Goal: Book appointment/travel/reservation

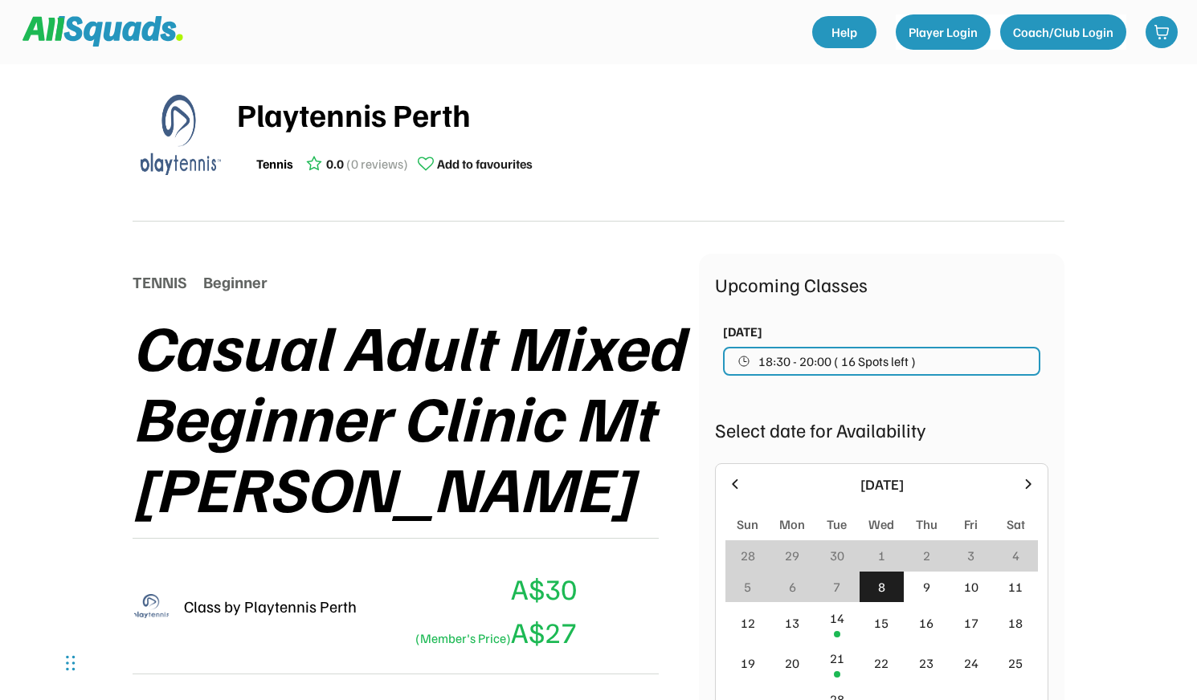
click at [461, 639] on font "(Member's Price)" at bounding box center [463, 638] width 96 height 16
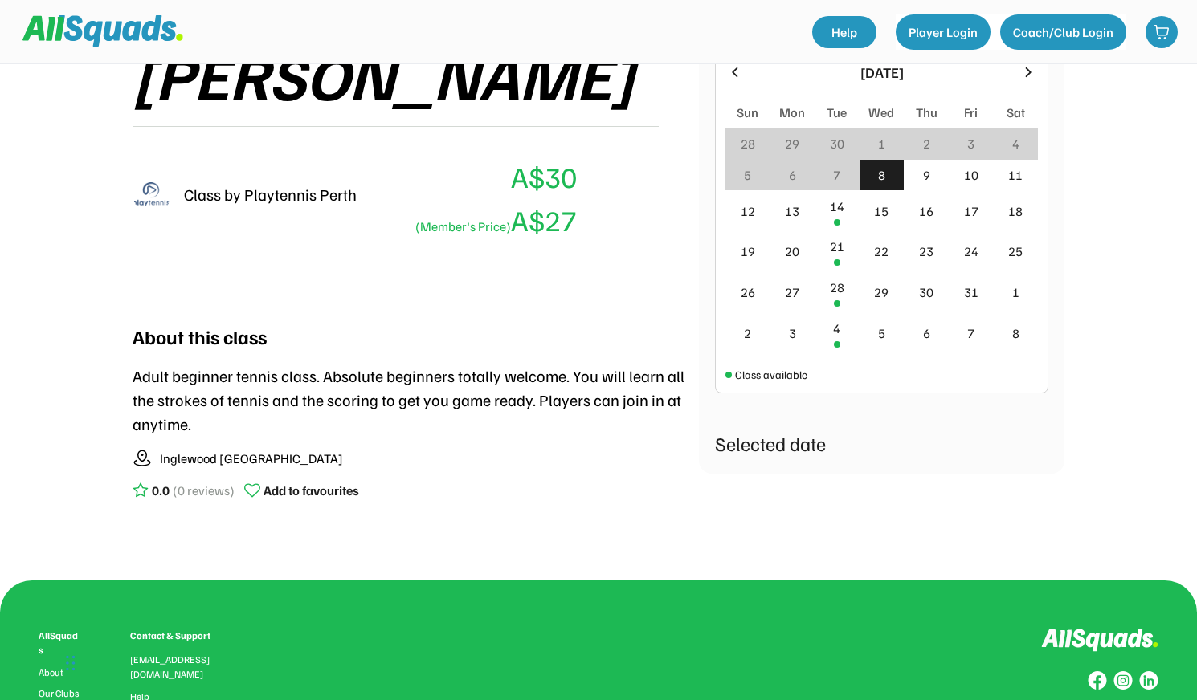
scroll to position [394, 0]
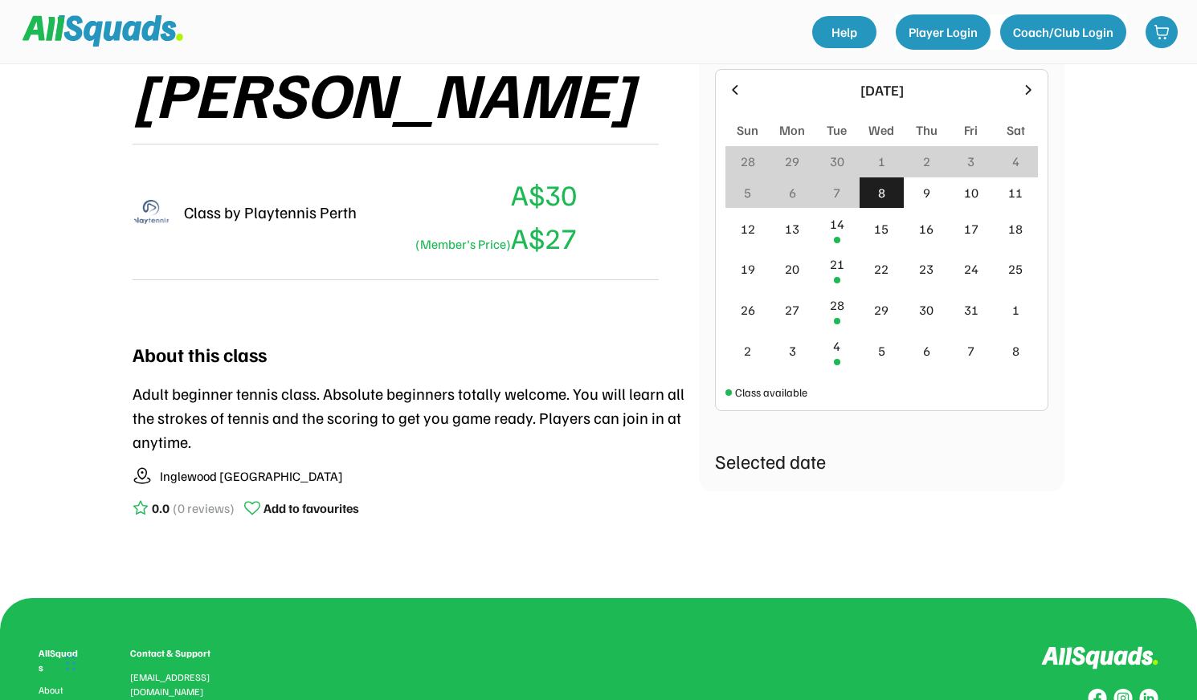
click at [145, 207] on img at bounding box center [152, 212] width 39 height 39
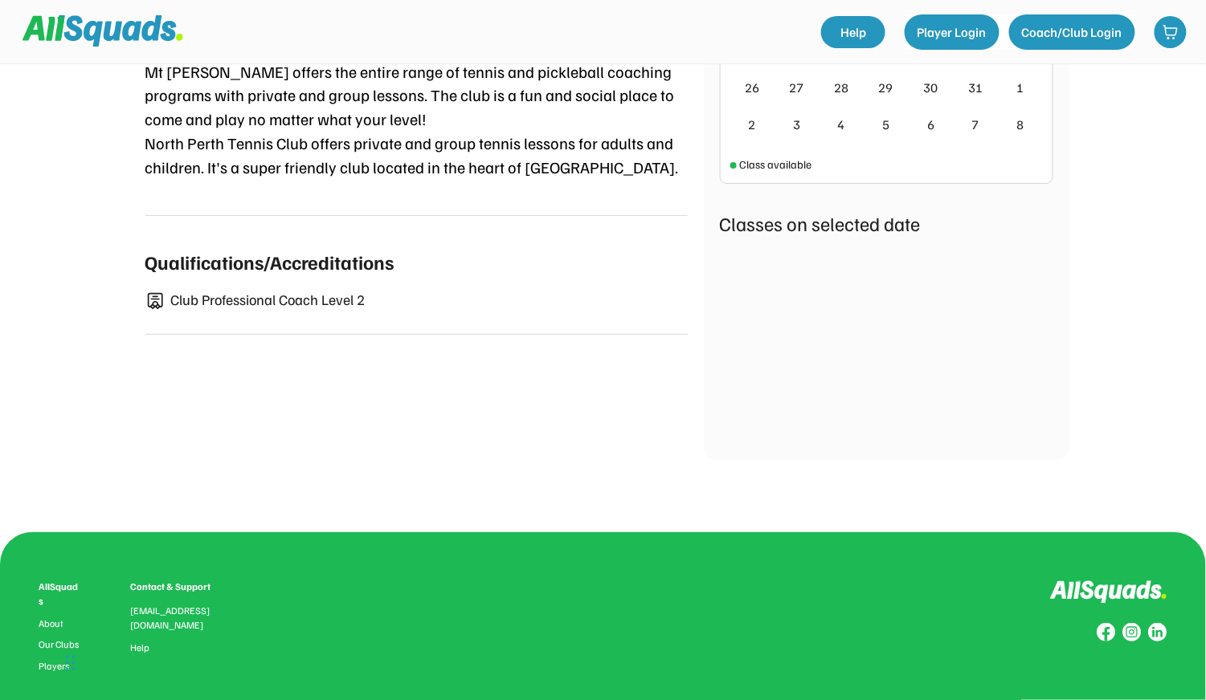
scroll to position [636, 0]
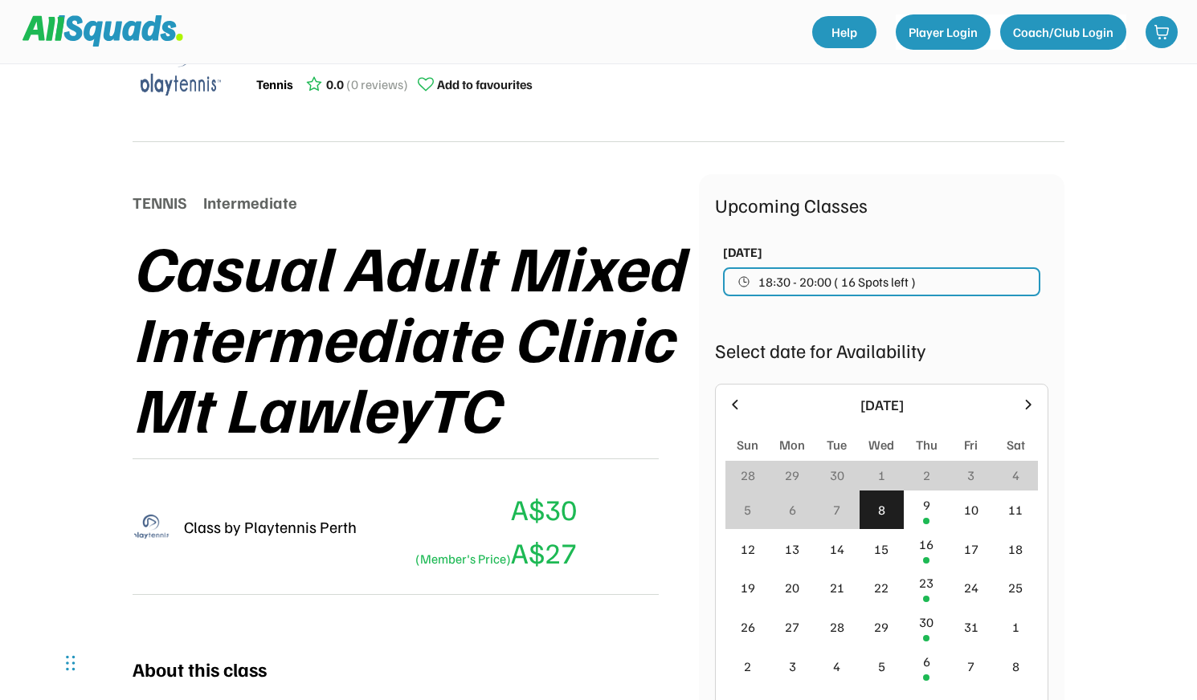
scroll to position [80, 0]
